Goal: Use online tool/utility

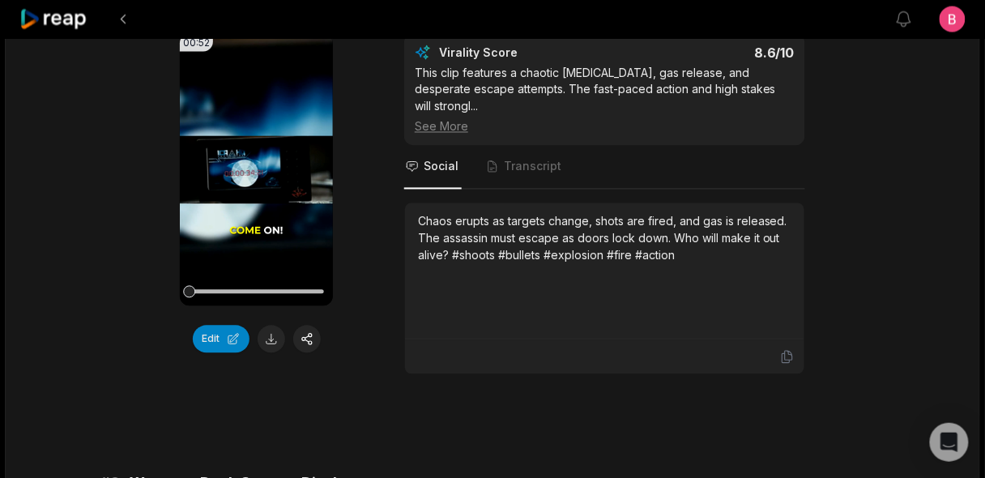
click at [66, 23] on icon at bounding box center [53, 20] width 69 height 22
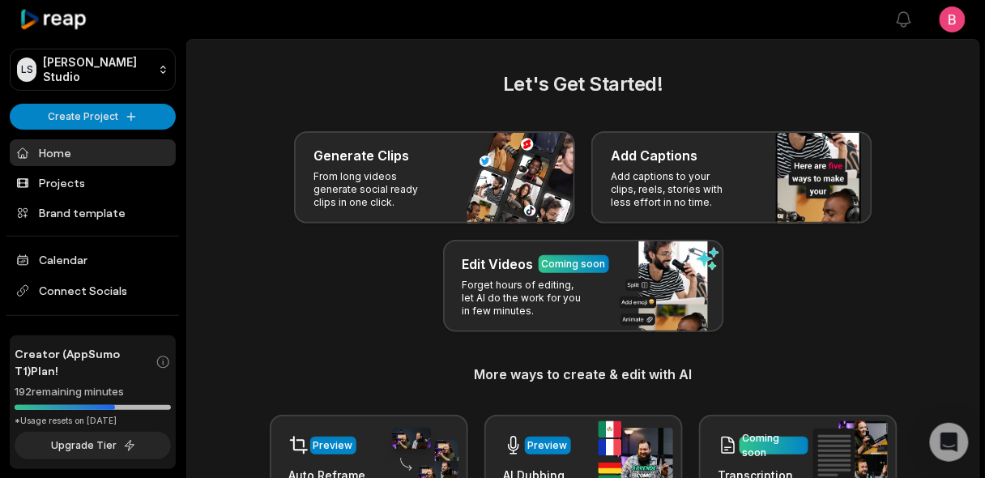
click at [227, 130] on div "Let's Get Started! Generate Clips From long videos generate social ready clips …" at bounding box center [584, 327] width 754 height 514
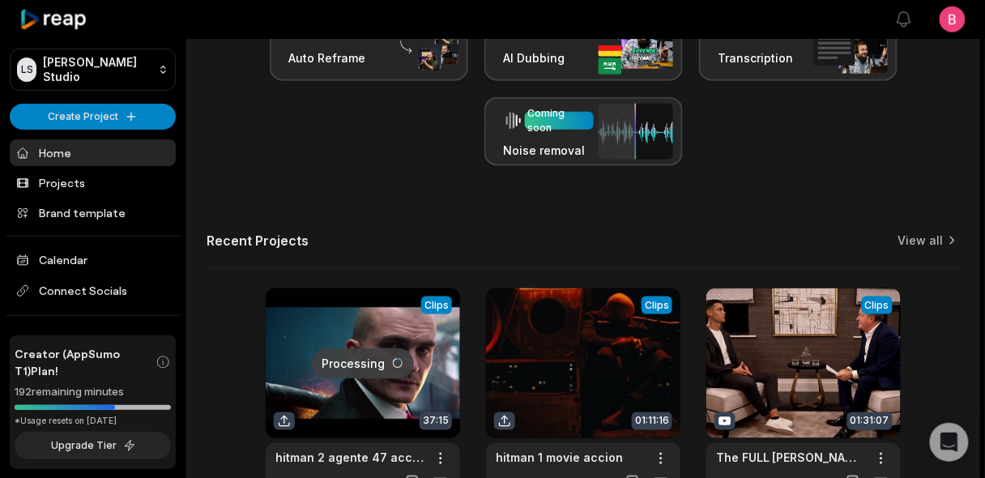
scroll to position [836, 0]
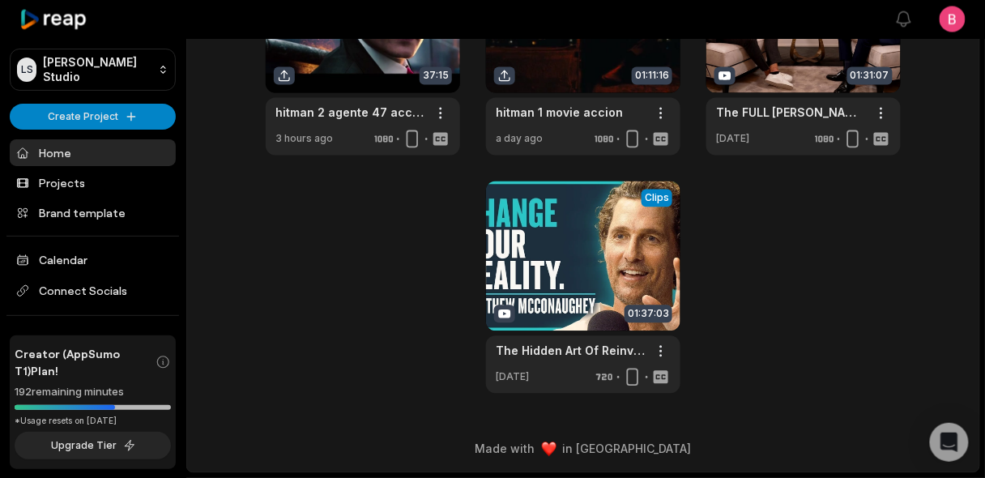
click at [220, 311] on div "Processing Clips 37:15 hitman 2 agente 47 accion movie Open options 3 hours ago…" at bounding box center [584, 168] width 754 height 451
